Goal: Task Accomplishment & Management: Complete application form

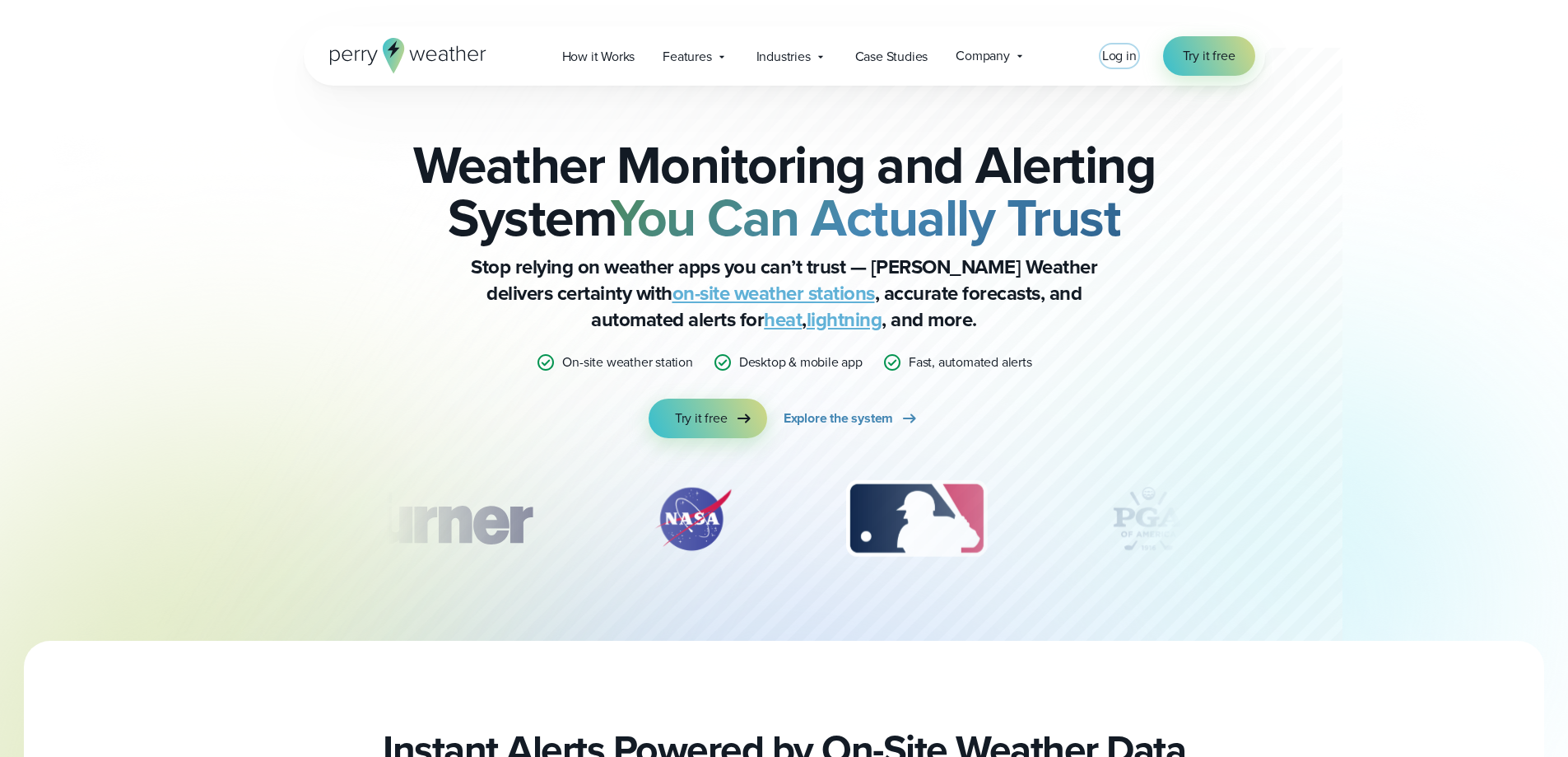
click at [1125, 54] on span "Log in" at bounding box center [1120, 56] width 34 height 19
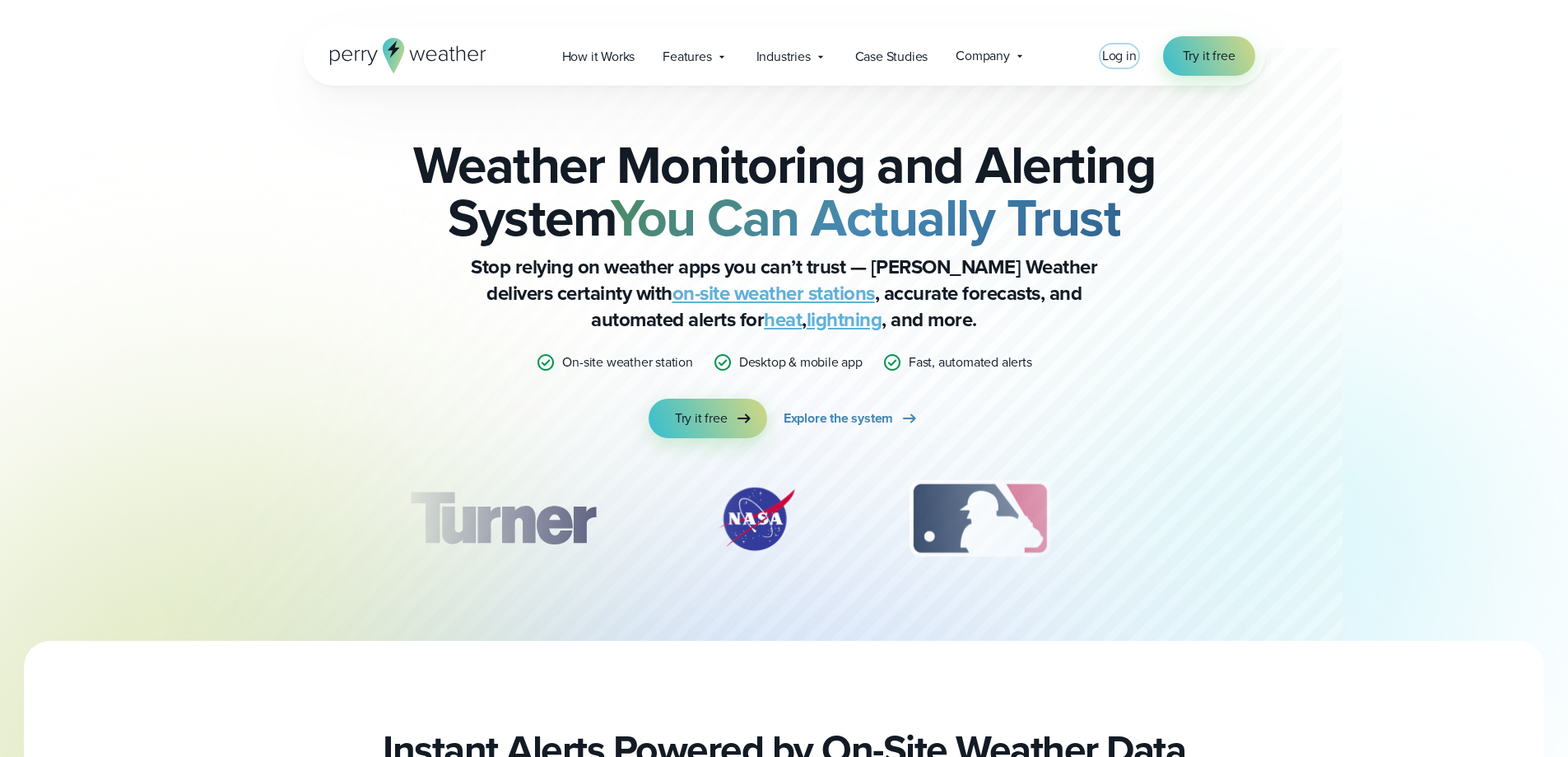
click at [1120, 54] on span "Log in" at bounding box center [1120, 56] width 34 height 19
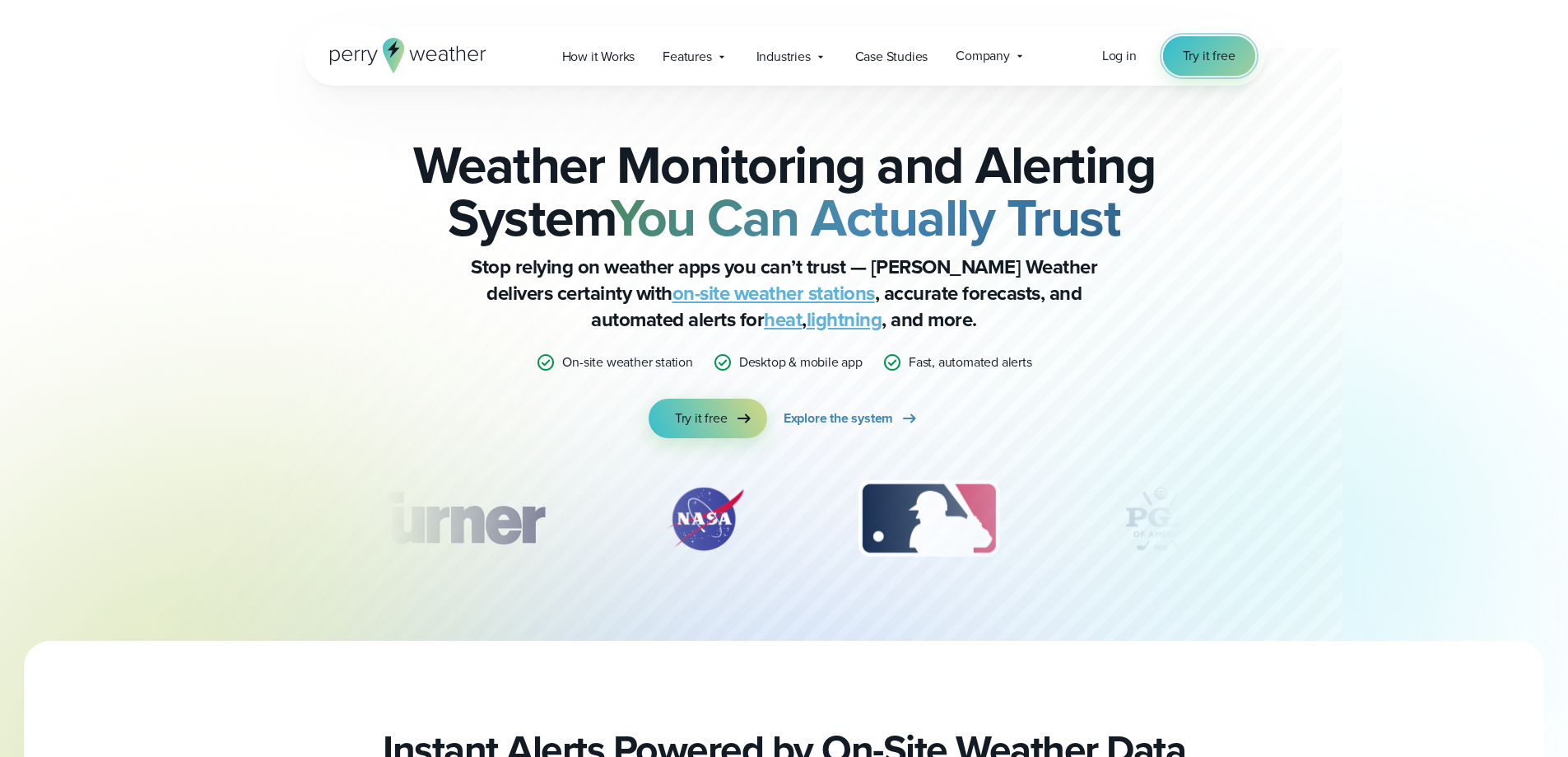
click at [1212, 47] on span "Try it free" at bounding box center [1209, 56] width 53 height 20
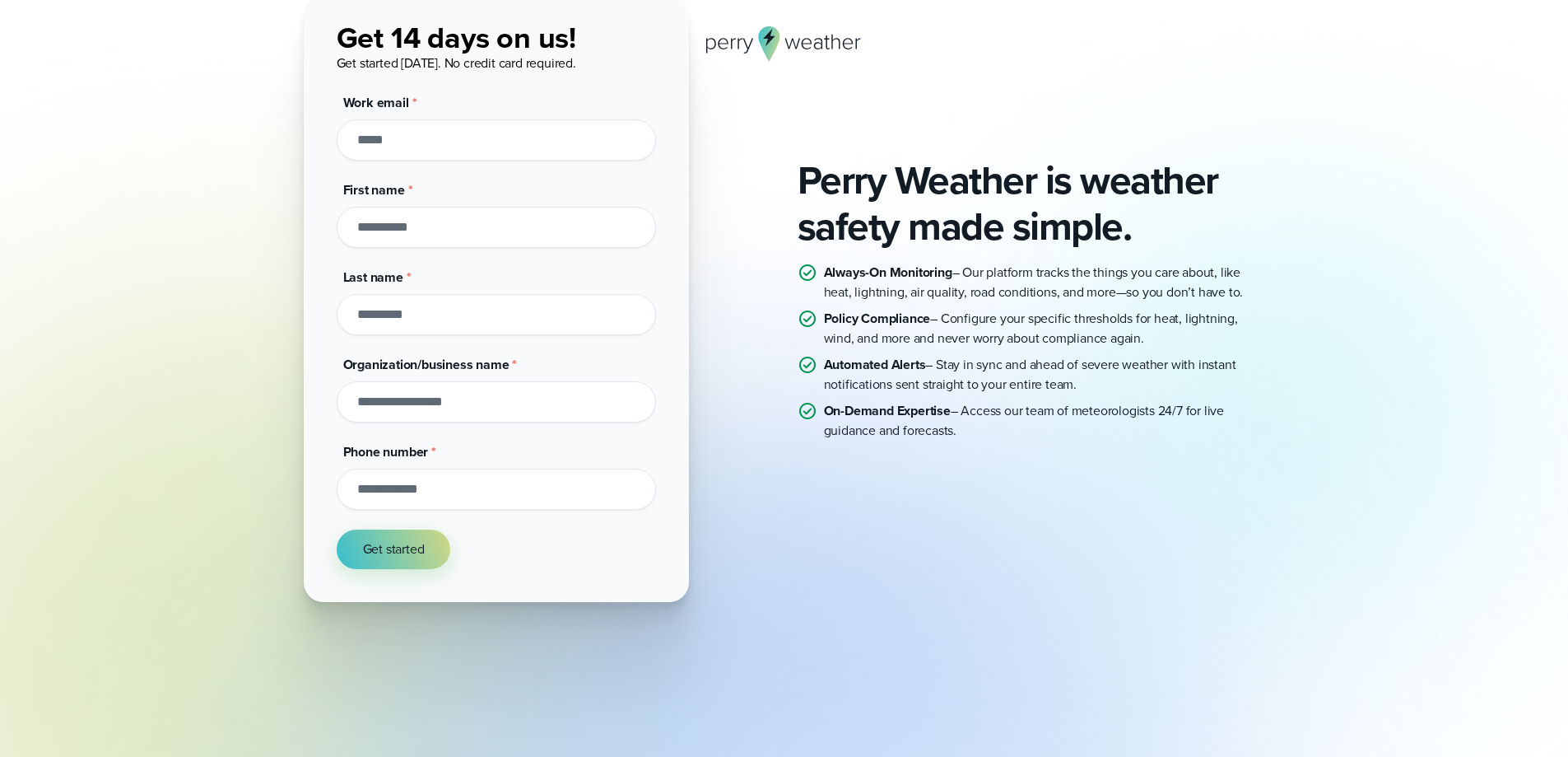
scroll to position [153, 0]
